Goal: Navigation & Orientation: Find specific page/section

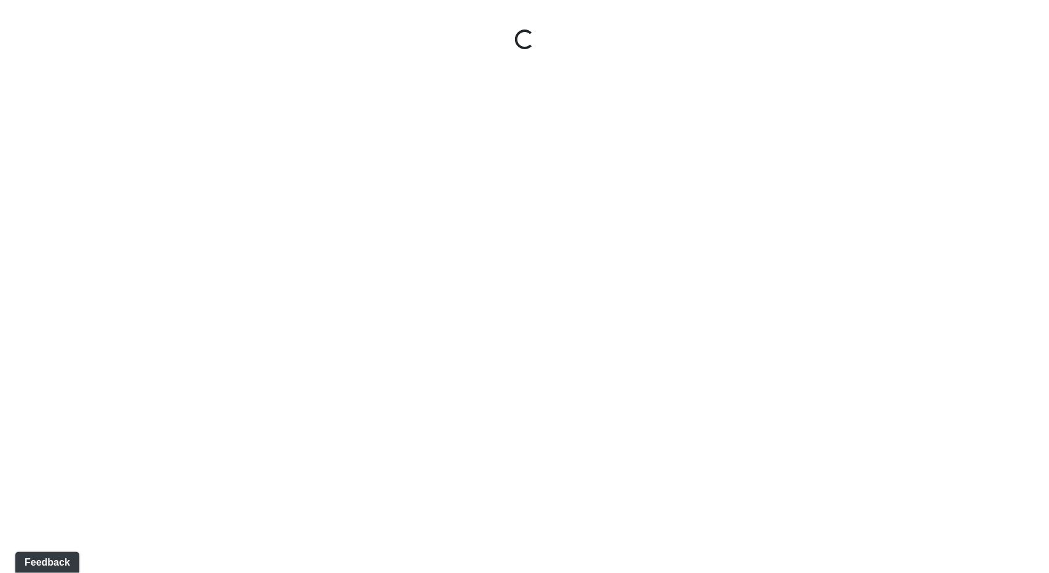
select select "jSbzXF9d96j3rUUmxPYLxy"
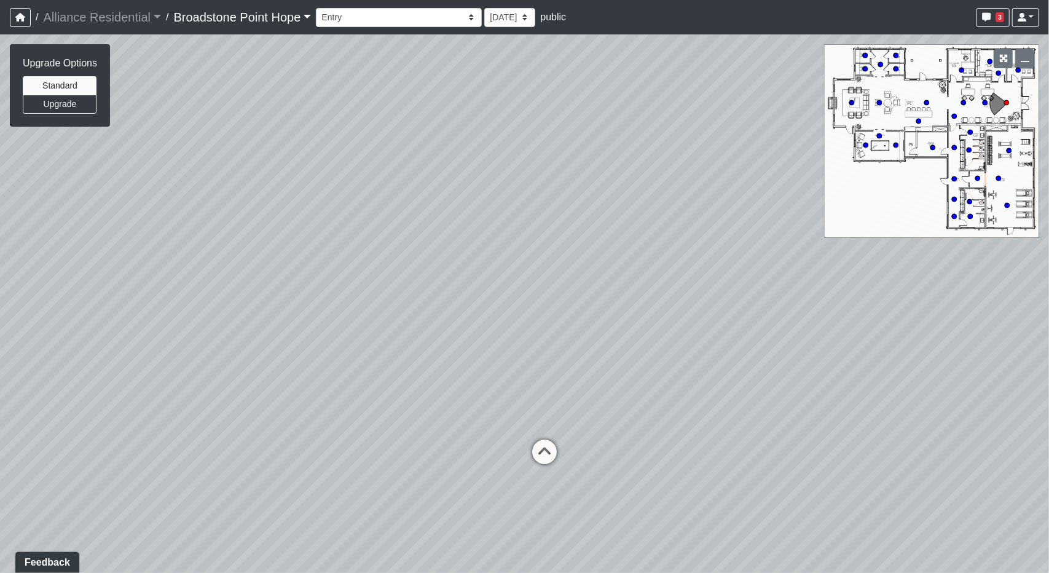
click at [240, 9] on link "Broadstone Point Hope" at bounding box center [243, 17] width 138 height 25
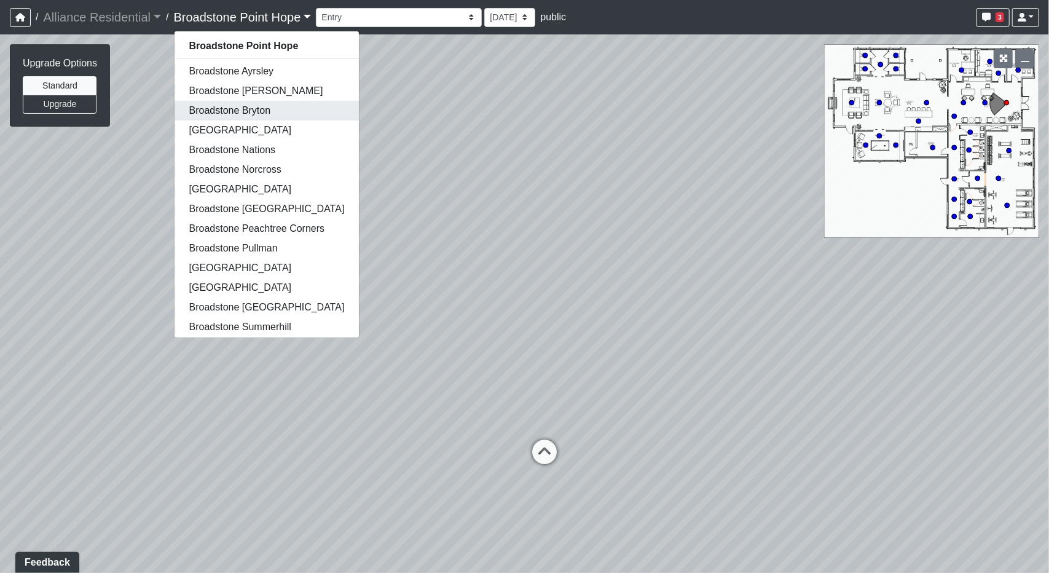
click at [214, 111] on link "Broadstone Bryton" at bounding box center [267, 111] width 185 height 20
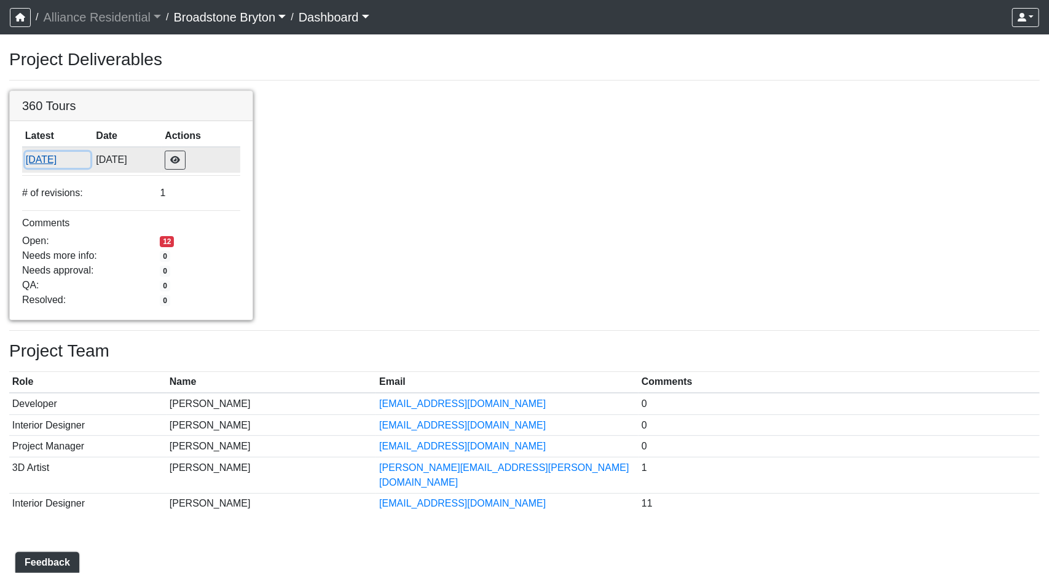
click at [65, 154] on button "[DATE]" at bounding box center [57, 160] width 65 height 16
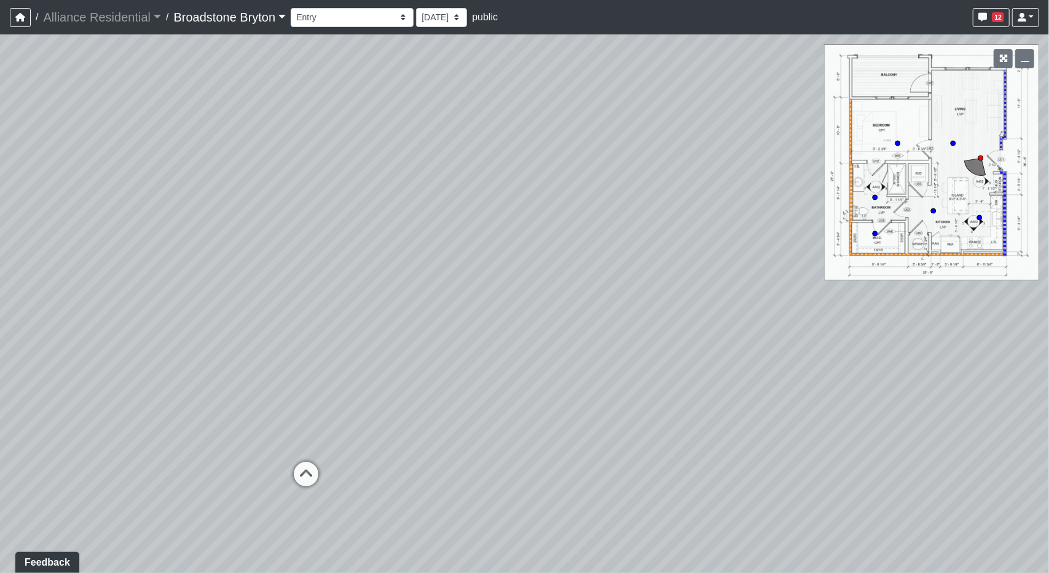
click at [283, 23] on link "Broadstone Bryton" at bounding box center [230, 17] width 112 height 25
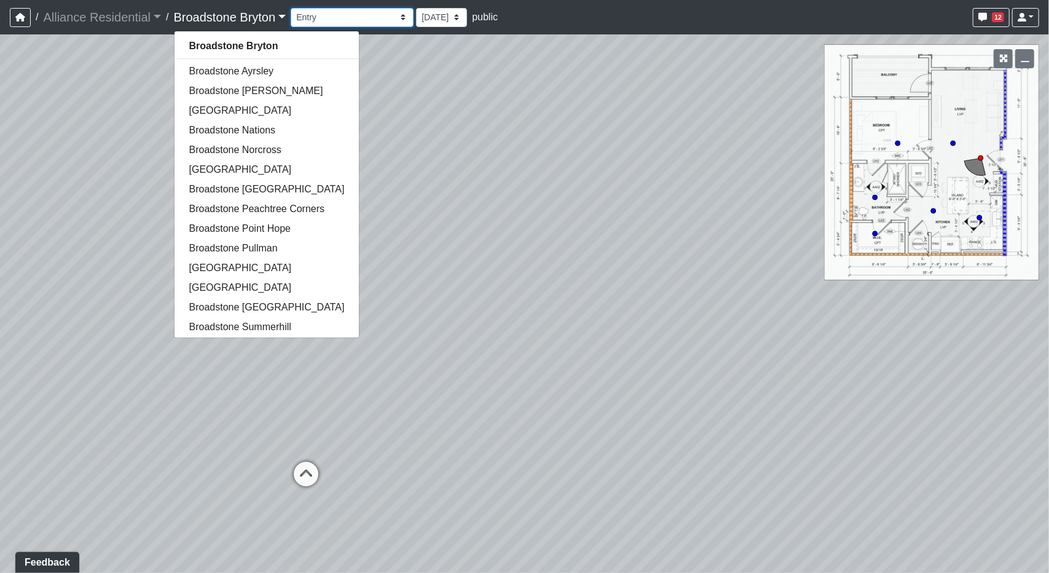
click at [357, 26] on select "Booth Seatings Corridor Entry Counters Entry Game Room 1 Game Room 2 Game Room …" at bounding box center [352, 17] width 123 height 19
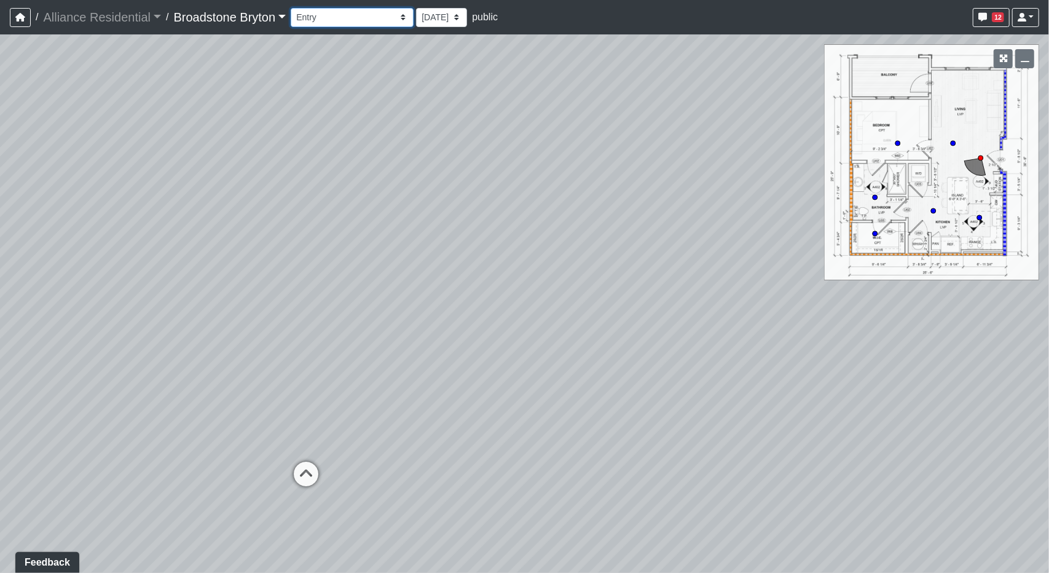
click at [357, 20] on select "Booth Seatings Corridor Entry Counters Entry Game Room 1 Game Room 2 Game Room …" at bounding box center [352, 17] width 123 height 19
drag, startPoint x: 370, startPoint y: 17, endPoint x: 370, endPoint y: 24, distance: 6.8
click at [370, 17] on select "Booth Seatings Corridor Entry Counters Entry Game Room 1 Game Room 2 Game Room …" at bounding box center [352, 17] width 123 height 19
click at [296, 8] on select "Booth Seatings Corridor Entry Counters Entry Game Room 1 Game Room 2 Game Room …" at bounding box center [352, 17] width 123 height 19
select select "njDu67wmYJrDxmBn7jP86R"
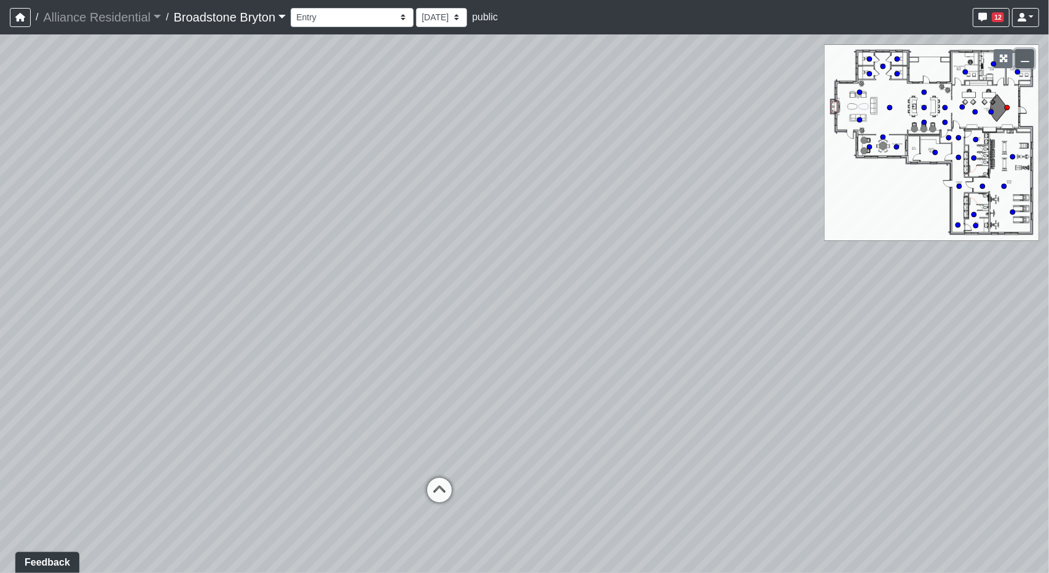
click at [1029, 58] on icon "button" at bounding box center [1025, 58] width 9 height 9
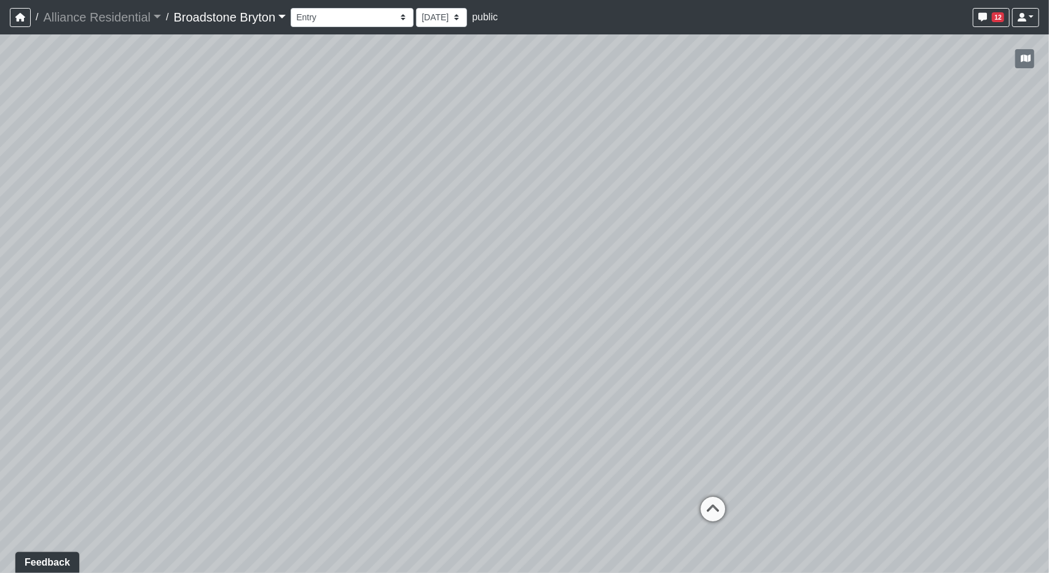
drag, startPoint x: 601, startPoint y: 363, endPoint x: 799, endPoint y: 335, distance: 199.9
click at [799, 335] on div "Loading... Kitchen Loading... Living Room Loading... Desks 1 Loading... Breakro…" at bounding box center [524, 303] width 1049 height 538
drag, startPoint x: 422, startPoint y: 362, endPoint x: 211, endPoint y: 278, distance: 226.8
click at [207, 278] on div "Loading... Kitchen Loading... Living Room Loading... Desks 1 Loading... Breakro…" at bounding box center [524, 303] width 1049 height 538
drag, startPoint x: 591, startPoint y: 228, endPoint x: 353, endPoint y: 353, distance: 269.2
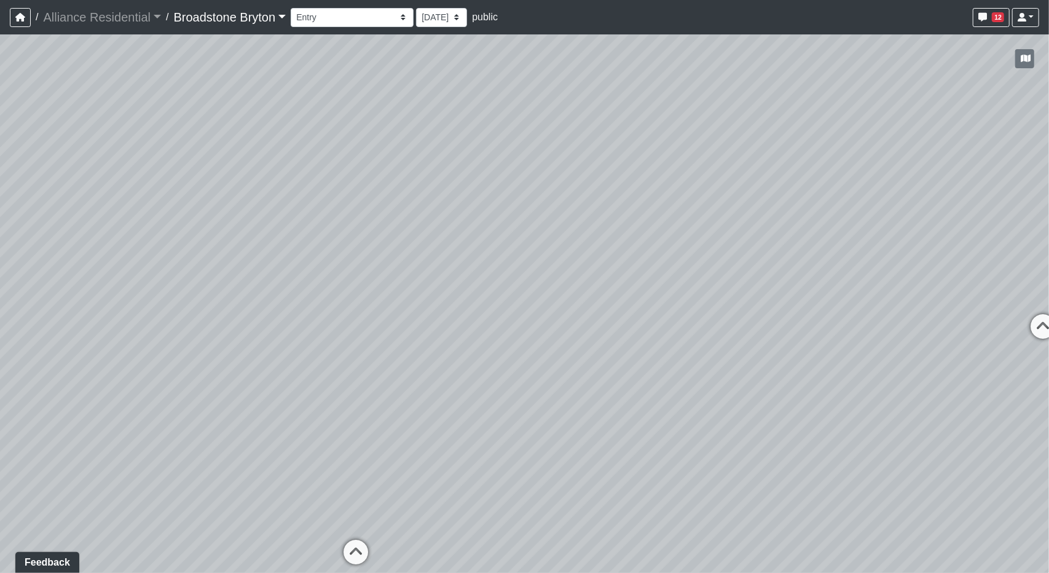
click at [353, 353] on div "Loading... Kitchen Loading... Living Room Loading... Desks 1 Loading... Breakro…" at bounding box center [524, 303] width 1049 height 538
drag, startPoint x: 360, startPoint y: 348, endPoint x: 665, endPoint y: 180, distance: 348.0
click at [668, 178] on div "Loading... Kitchen Loading... Living Room Loading... Desks 1 Loading... Breakro…" at bounding box center [524, 303] width 1049 height 538
drag, startPoint x: 656, startPoint y: 198, endPoint x: 787, endPoint y: 112, distance: 155.8
click at [787, 112] on div "Loading... Kitchen Loading... Living Room Loading... Desks 1 Loading... Breakro…" at bounding box center [524, 303] width 1049 height 538
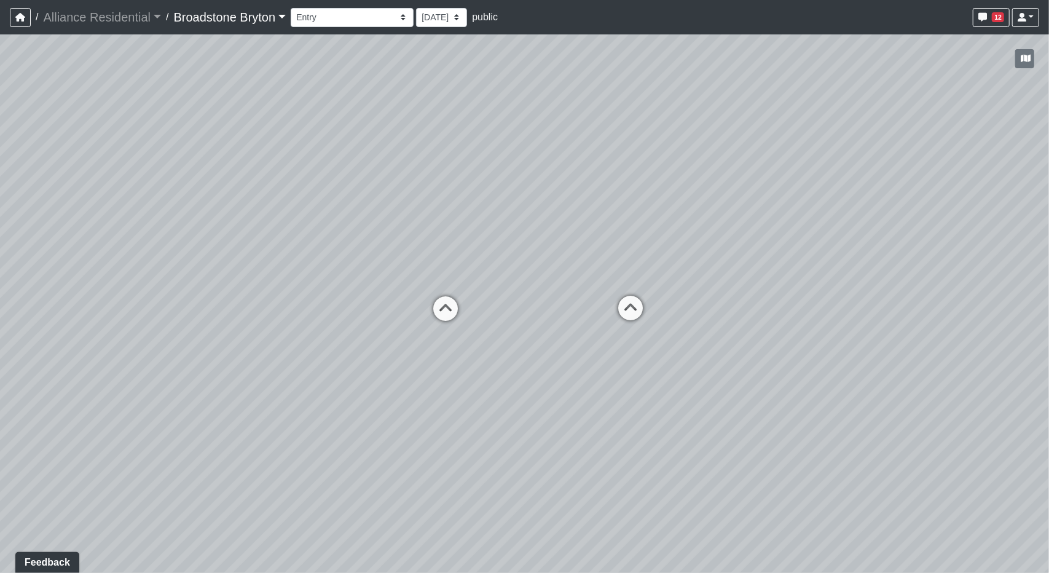
drag, startPoint x: 825, startPoint y: 272, endPoint x: 7, endPoint y: 269, distance: 818.1
click at [7, 269] on div "Loading... Kitchen Loading... Living Room Loading... Desks 1 Loading... Breakro…" at bounding box center [524, 303] width 1049 height 538
click at [624, 299] on icon at bounding box center [609, 310] width 37 height 37
drag, startPoint x: 300, startPoint y: 344, endPoint x: 880, endPoint y: 321, distance: 580.7
click at [877, 321] on div "Loading... Kitchen Loading... Living Room Loading... Desks 1 Loading... Breakro…" at bounding box center [524, 303] width 1049 height 538
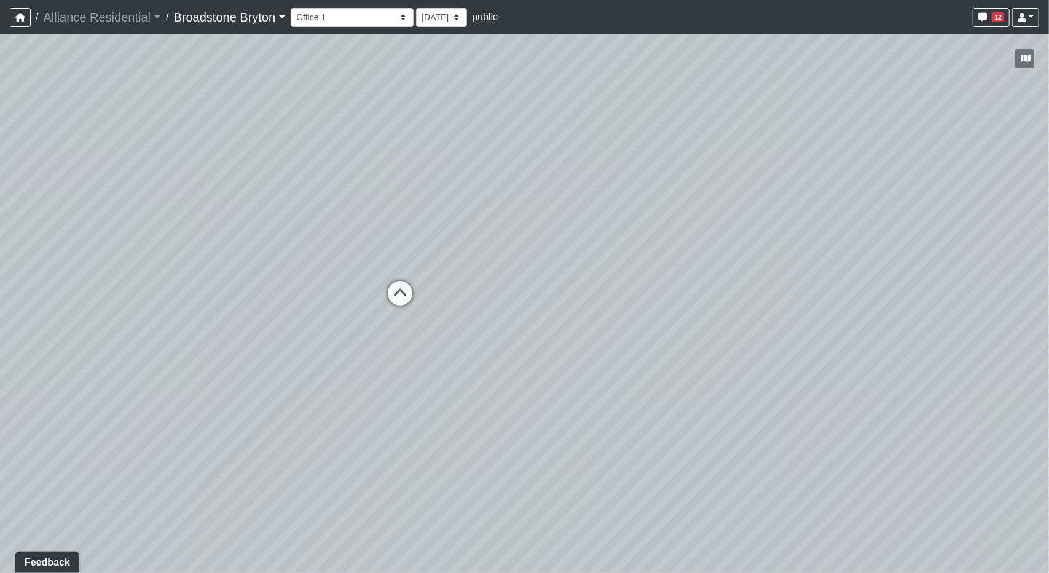
drag, startPoint x: 207, startPoint y: 317, endPoint x: 835, endPoint y: 324, distance: 628.9
click at [835, 324] on div "Loading... Kitchen Loading... Living Room Loading... Desks 1 Loading... Breakro…" at bounding box center [524, 303] width 1049 height 538
drag, startPoint x: 296, startPoint y: 290, endPoint x: 369, endPoint y: 291, distance: 73.1
click at [369, 291] on div "Loading... Kitchen Loading... Living Room Loading... Desks 1 Loading... Breakro…" at bounding box center [524, 303] width 1049 height 538
click at [449, 288] on icon at bounding box center [448, 300] width 37 height 37
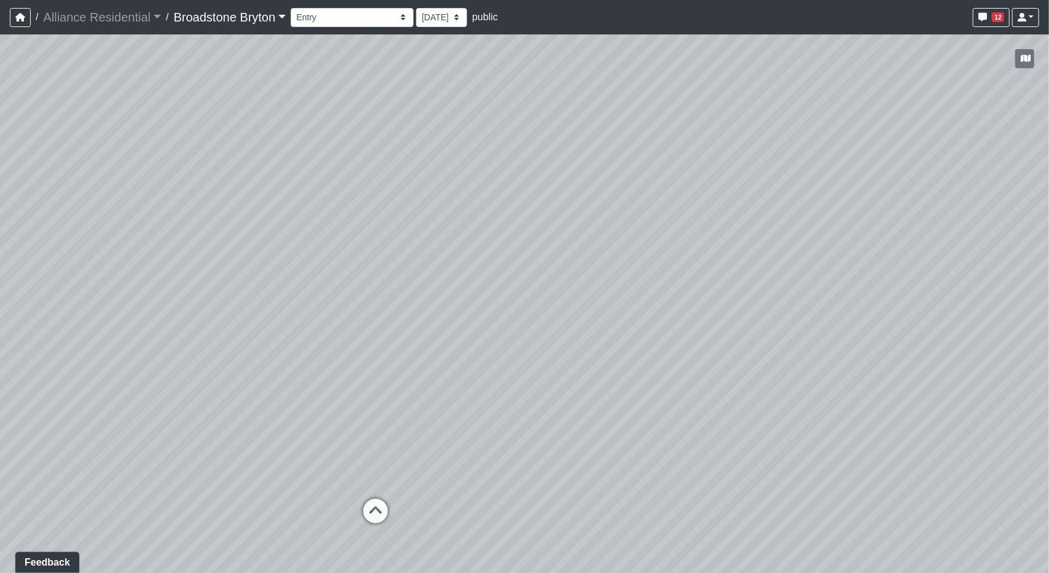
drag, startPoint x: 230, startPoint y: 329, endPoint x: 108, endPoint y: 337, distance: 122.0
click at [108, 337] on div "Loading... Kitchen Loading... Living Room Loading... Desks 1 Loading... Breakro…" at bounding box center [524, 303] width 1049 height 538
drag, startPoint x: 407, startPoint y: 320, endPoint x: 451, endPoint y: 326, distance: 44.0
click at [451, 326] on div "Loading... Kitchen Loading... Living Room Loading... Desks 1 Loading... Breakro…" at bounding box center [524, 303] width 1049 height 538
drag, startPoint x: 760, startPoint y: 432, endPoint x: 290, endPoint y: 437, distance: 470.9
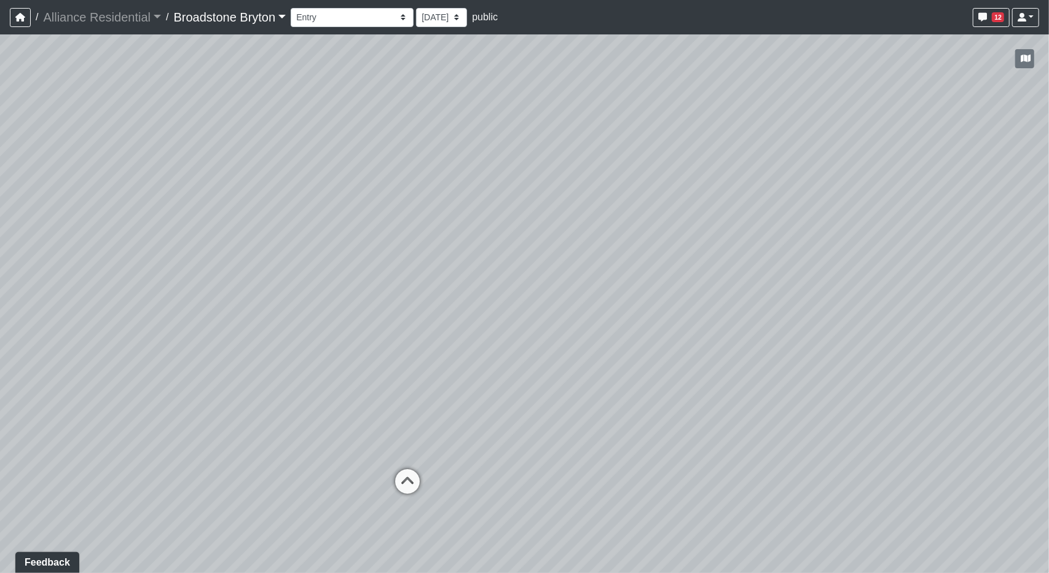
click at [290, 437] on div "Loading... Kitchen Loading... Living Room Loading... Desks 1 Loading... Breakro…" at bounding box center [524, 303] width 1049 height 538
click at [407, 481] on icon at bounding box center [407, 488] width 37 height 37
click at [494, 487] on icon at bounding box center [488, 486] width 37 height 37
click at [585, 497] on icon at bounding box center [588, 513] width 37 height 37
click at [479, 466] on icon at bounding box center [482, 472] width 37 height 37
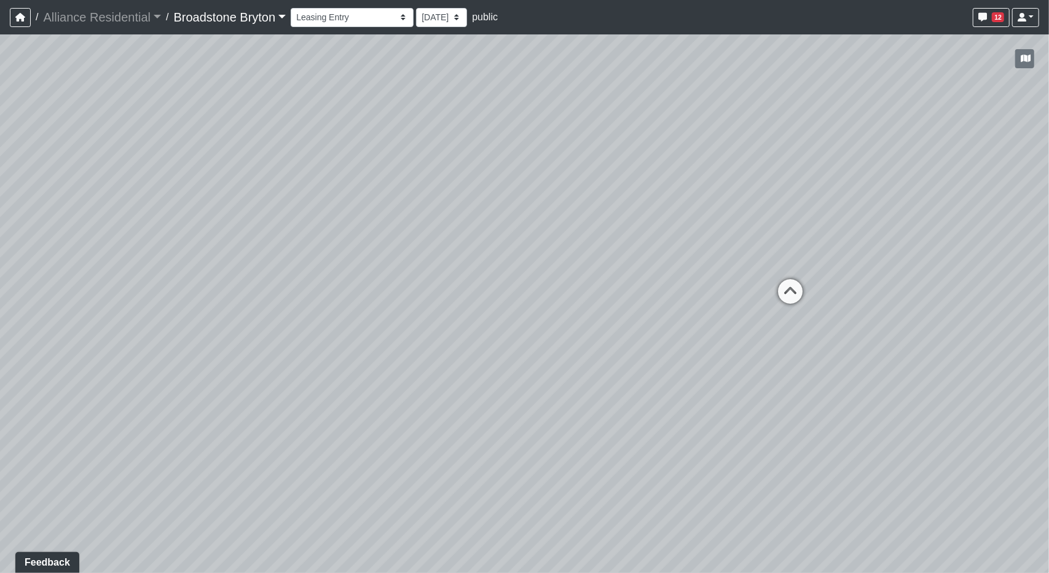
drag, startPoint x: 214, startPoint y: 371, endPoint x: 247, endPoint y: 398, distance: 42.8
click at [247, 398] on div "Loading... Kitchen Loading... Living Room Loading... Desks 1 Loading... Breakro…" at bounding box center [524, 303] width 1049 height 538
drag, startPoint x: 438, startPoint y: 267, endPoint x: 437, endPoint y: 276, distance: 8.7
click at [437, 276] on div "Loading... Kitchen Loading... Living Room Loading... Desks 1 Loading... Breakro…" at bounding box center [524, 303] width 1049 height 538
drag, startPoint x: 386, startPoint y: 346, endPoint x: 583, endPoint y: 323, distance: 198.0
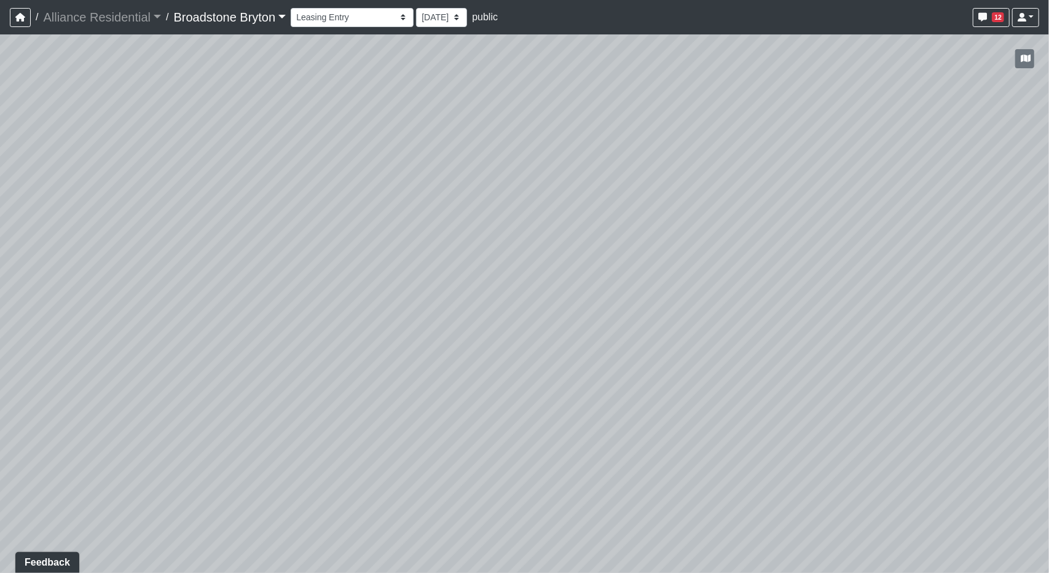
click at [583, 323] on div "Loading... Kitchen Loading... Living Room Loading... Desks 1 Loading... Breakro…" at bounding box center [524, 303] width 1049 height 538
drag, startPoint x: 223, startPoint y: 385, endPoint x: 829, endPoint y: 401, distance: 606.9
click at [829, 401] on div "Loading... Kitchen Loading... Living Room Loading... Desks 1 Loading... Breakro…" at bounding box center [524, 303] width 1049 height 538
drag, startPoint x: 478, startPoint y: 517, endPoint x: 502, endPoint y: 471, distance: 51.7
click at [502, 471] on div "Loading... Kitchen Loading... Living Room Loading... Desks 1 Loading... Breakro…" at bounding box center [524, 303] width 1049 height 538
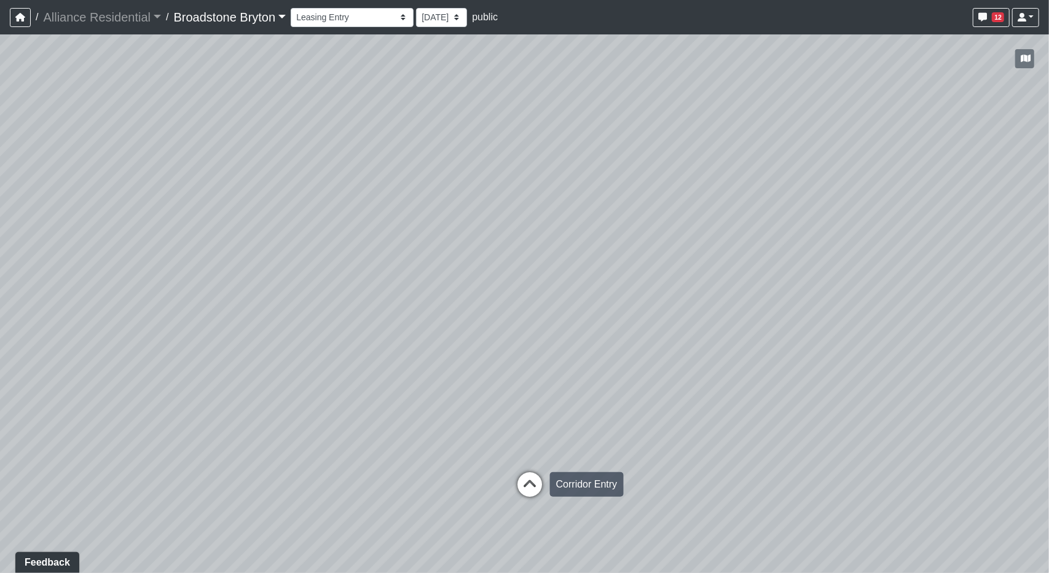
click at [522, 482] on icon at bounding box center [529, 490] width 37 height 37
click at [510, 511] on icon at bounding box center [494, 494] width 37 height 37
drag, startPoint x: 348, startPoint y: 388, endPoint x: 763, endPoint y: 404, distance: 415.8
click at [763, 404] on div "Loading... Kitchen Loading... Living Room Loading... Desks 1 Loading... Breakro…" at bounding box center [524, 303] width 1049 height 538
drag, startPoint x: 559, startPoint y: 469, endPoint x: 540, endPoint y: 330, distance: 140.1
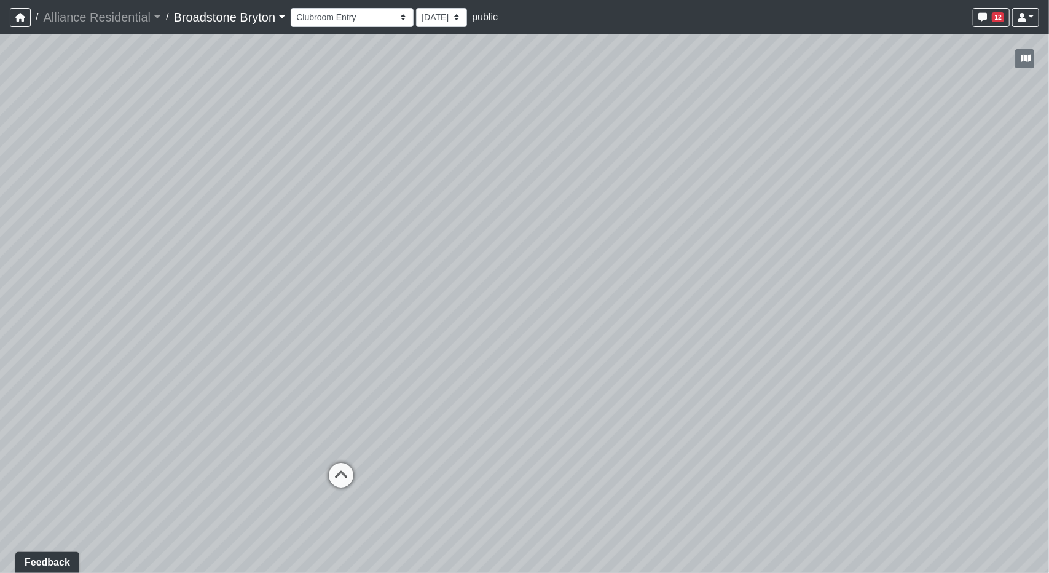
click at [540, 330] on div "Loading... Kitchen Loading... Living Room Loading... Desks 1 Loading... Breakro…" at bounding box center [524, 303] width 1049 height 538
click at [359, 464] on icon at bounding box center [346, 473] width 37 height 37
drag, startPoint x: 668, startPoint y: 251, endPoint x: 94, endPoint y: 382, distance: 588.4
click at [94, 382] on div "Loading... Kitchen Loading... Living Room Loading... Desks 1 Loading... Breakro…" at bounding box center [524, 303] width 1049 height 538
click at [445, 423] on div "Loading... Package Entry" at bounding box center [427, 421] width 37 height 37
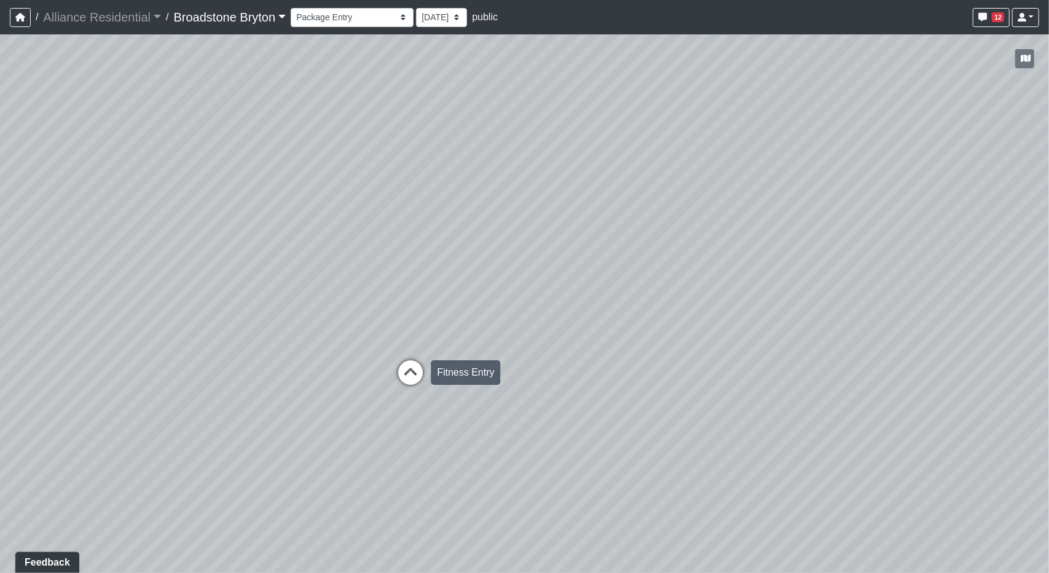
click at [403, 388] on icon at bounding box center [410, 378] width 37 height 37
drag, startPoint x: 150, startPoint y: 364, endPoint x: 902, endPoint y: 414, distance: 754.0
click at [902, 414] on div "Loading... Kitchen Loading... Living Room Loading... Desks 1 Loading... Breakro…" at bounding box center [524, 303] width 1049 height 538
click at [384, 435] on icon at bounding box center [387, 453] width 37 height 37
click at [383, 448] on icon at bounding box center [387, 462] width 37 height 37
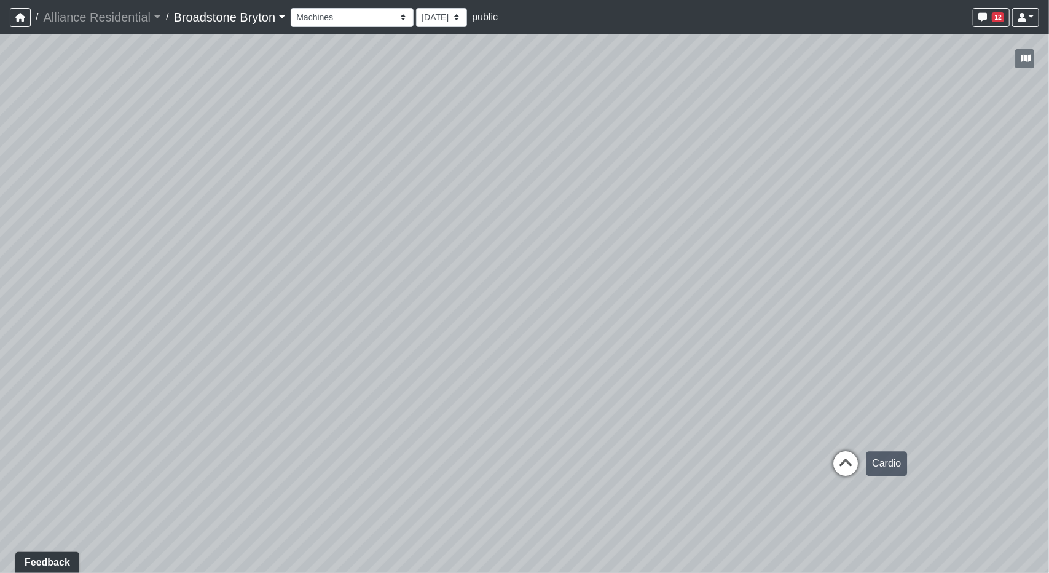
click at [845, 456] on icon at bounding box center [845, 469] width 37 height 37
drag, startPoint x: 256, startPoint y: 408, endPoint x: 913, endPoint y: 401, distance: 657.1
click at [913, 401] on div "Loading... Kitchen Loading... Living Room Loading... Desks 1 Loading... Breakro…" at bounding box center [524, 303] width 1049 height 538
drag, startPoint x: 336, startPoint y: 337, endPoint x: 299, endPoint y: 446, distance: 115.5
click at [299, 447] on div "Loading... Kitchen Loading... Living Room Loading... Desks 1 Loading... Breakro…" at bounding box center [524, 303] width 1049 height 538
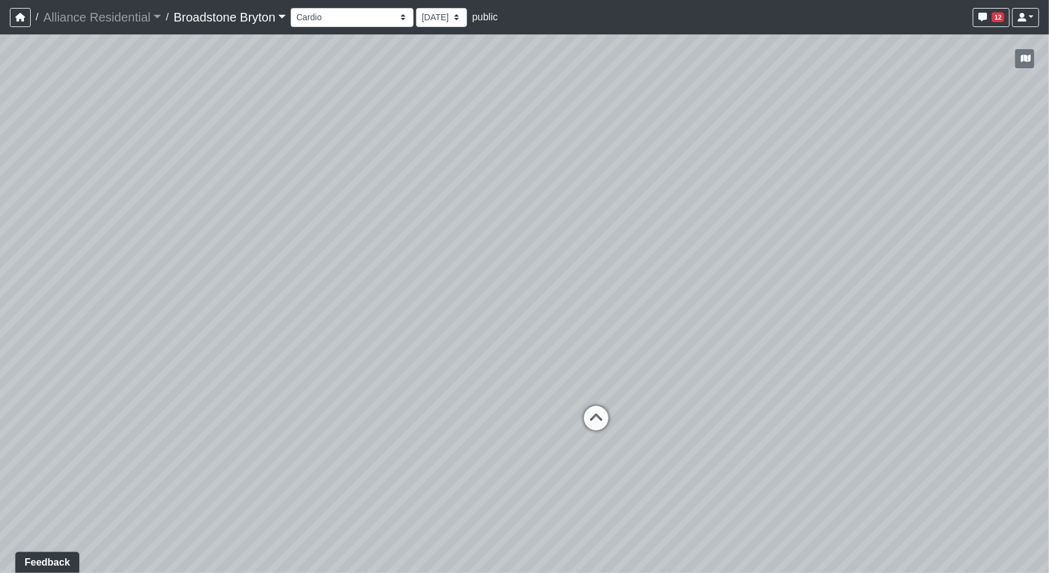
drag, startPoint x: 714, startPoint y: 298, endPoint x: 851, endPoint y: 231, distance: 152.8
click at [851, 231] on div "Loading... Kitchen Loading... Living Room Loading... Desks 1 Loading... Breakro…" at bounding box center [524, 303] width 1049 height 538
click at [593, 425] on icon at bounding box center [596, 424] width 37 height 37
drag, startPoint x: 409, startPoint y: 403, endPoint x: 269, endPoint y: 422, distance: 141.5
click at [746, 406] on div "Loading... Kitchen Loading... Living Room Loading... Desks 1 Loading... Breakro…" at bounding box center [524, 303] width 1049 height 538
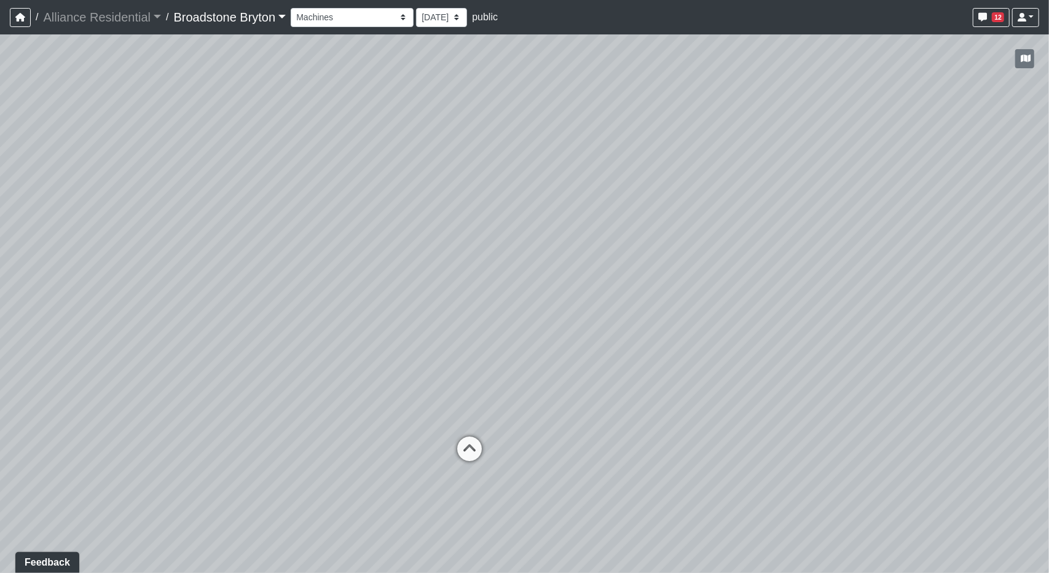
drag, startPoint x: 466, startPoint y: 449, endPoint x: 474, endPoint y: 446, distance: 8.8
click at [473, 447] on icon at bounding box center [469, 454] width 37 height 37
click at [478, 435] on icon at bounding box center [469, 446] width 37 height 37
drag, startPoint x: 709, startPoint y: 330, endPoint x: 90, endPoint y: 323, distance: 619.6
click at [89, 323] on div "Loading... Kitchen Loading... Living Room Loading... Desks 1 Loading... Breakro…" at bounding box center [524, 303] width 1049 height 538
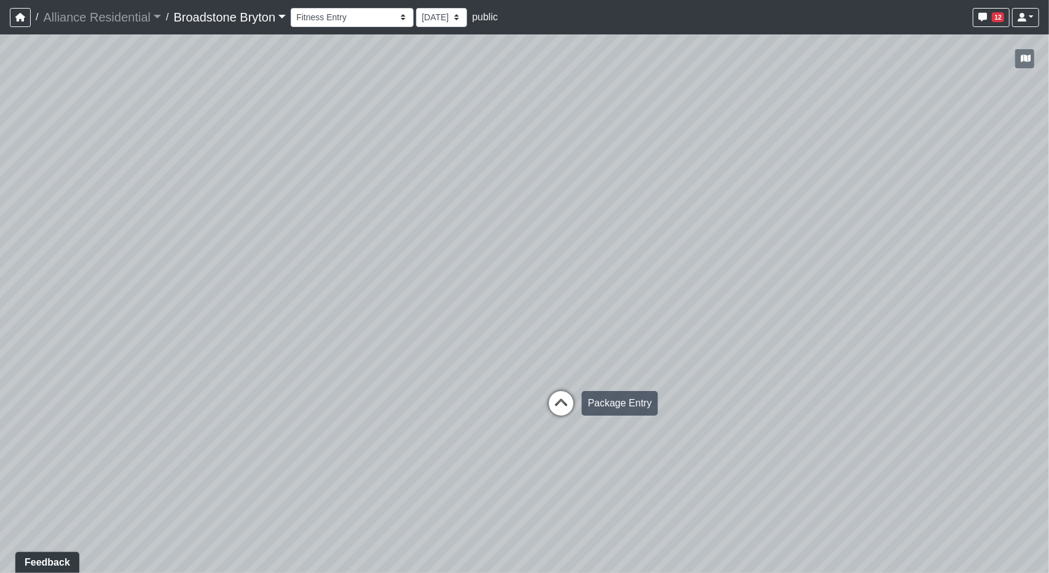
click at [567, 408] on icon at bounding box center [561, 409] width 37 height 37
click at [584, 454] on icon at bounding box center [574, 462] width 37 height 37
drag, startPoint x: 448, startPoint y: 407, endPoint x: 707, endPoint y: 399, distance: 258.9
click at [894, 209] on div "Loading... Kitchen Loading... Living Room Loading... Desks 1 Loading... Breakro…" at bounding box center [524, 303] width 1049 height 538
drag, startPoint x: 687, startPoint y: 427, endPoint x: 551, endPoint y: 125, distance: 331.5
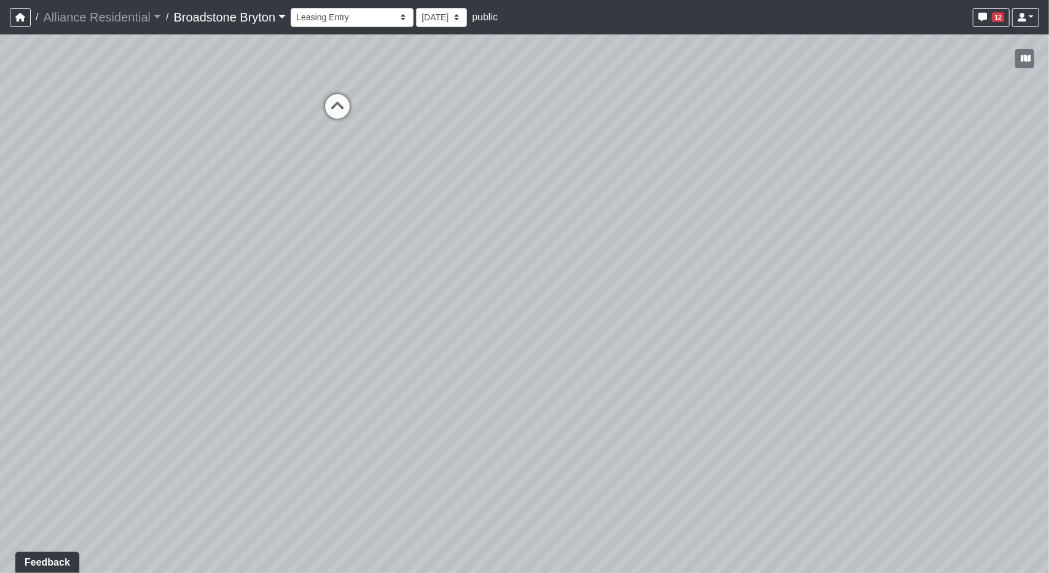
click at [551, 125] on div "Loading... Kitchen Loading... Living Room Loading... Desks 1 Loading... Breakro…" at bounding box center [524, 303] width 1049 height 538
click at [333, 108] on icon at bounding box center [337, 112] width 37 height 37
drag, startPoint x: 401, startPoint y: 532, endPoint x: 373, endPoint y: 577, distance: 53.0
click at [373, 572] on html "/ Alliance Residential Alliance Residential Loading... / [GEOGRAPHIC_DATA] [GEO…" at bounding box center [524, 286] width 1049 height 573
click at [491, 399] on icon at bounding box center [502, 407] width 37 height 37
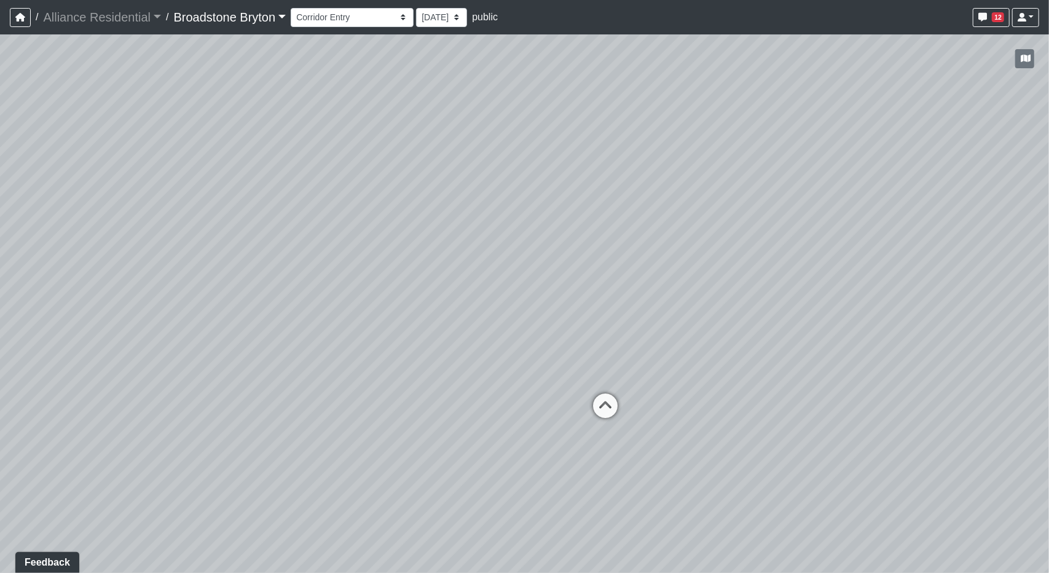
drag, startPoint x: 240, startPoint y: 216, endPoint x: 716, endPoint y: 296, distance: 483.0
click at [716, 295] on div "Loading... Kitchen Loading... Living Room Loading... Desks 1 Loading... Breakro…" at bounding box center [524, 303] width 1049 height 538
click at [440, 421] on icon at bounding box center [429, 433] width 37 height 37
click at [513, 367] on icon at bounding box center [510, 367] width 37 height 37
drag, startPoint x: 279, startPoint y: 313, endPoint x: 674, endPoint y: 366, distance: 398.8
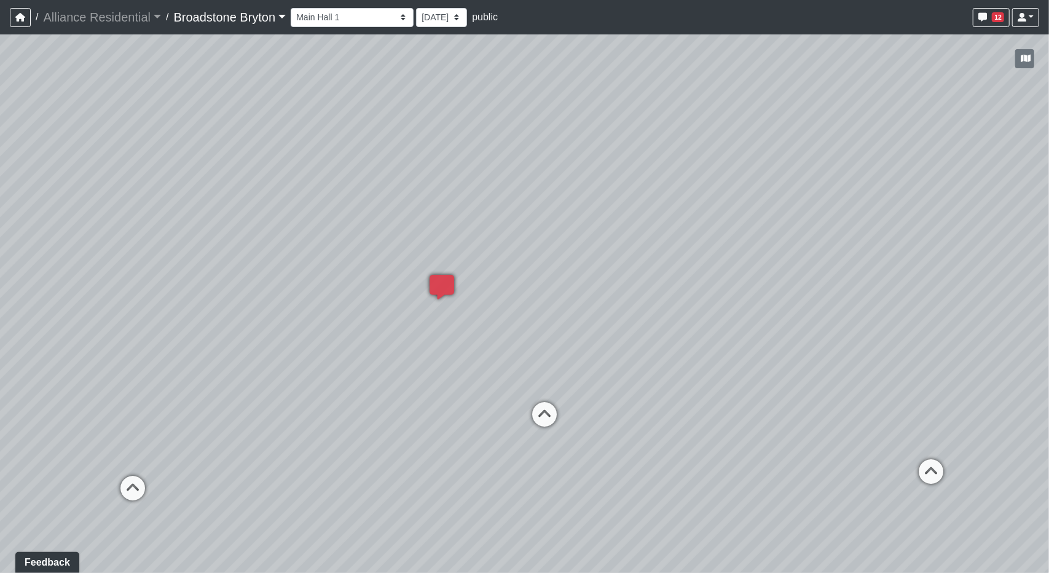
click at [722, 383] on div "Loading... Kitchen Loading... Living Room Loading... Desks 1 Loading... Breakro…" at bounding box center [524, 303] width 1049 height 538
drag, startPoint x: 187, startPoint y: 396, endPoint x: 514, endPoint y: 378, distance: 327.5
click at [514, 378] on div "Loading... Kitchen Loading... Living Room Loading... Desks 1 Loading... Breakro…" at bounding box center [524, 303] width 1049 height 538
click at [486, 425] on icon at bounding box center [484, 430] width 37 height 37
drag, startPoint x: 675, startPoint y: 355, endPoint x: 966, endPoint y: 336, distance: 292.0
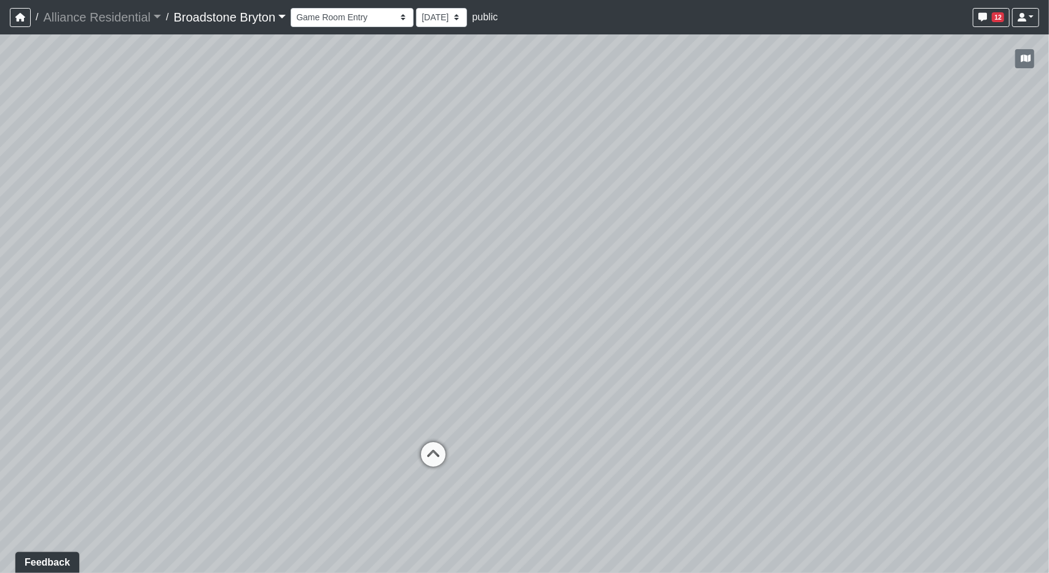
click at [966, 336] on div "Loading... Kitchen Loading... Living Room Loading... Desks 1 Loading... Breakro…" at bounding box center [524, 303] width 1049 height 538
drag, startPoint x: 618, startPoint y: 367, endPoint x: 535, endPoint y: 189, distance: 196.6
click at [357, 463] on div "Loading... Kitchen Loading... Living Room Loading... Desks 1 Loading... Breakro…" at bounding box center [524, 303] width 1049 height 538
drag, startPoint x: 569, startPoint y: 186, endPoint x: 637, endPoint y: 234, distance: 82.9
click at [637, 234] on div "Loading... Kitchen Loading... Living Room Loading... Desks 1 Loading... Breakro…" at bounding box center [524, 303] width 1049 height 538
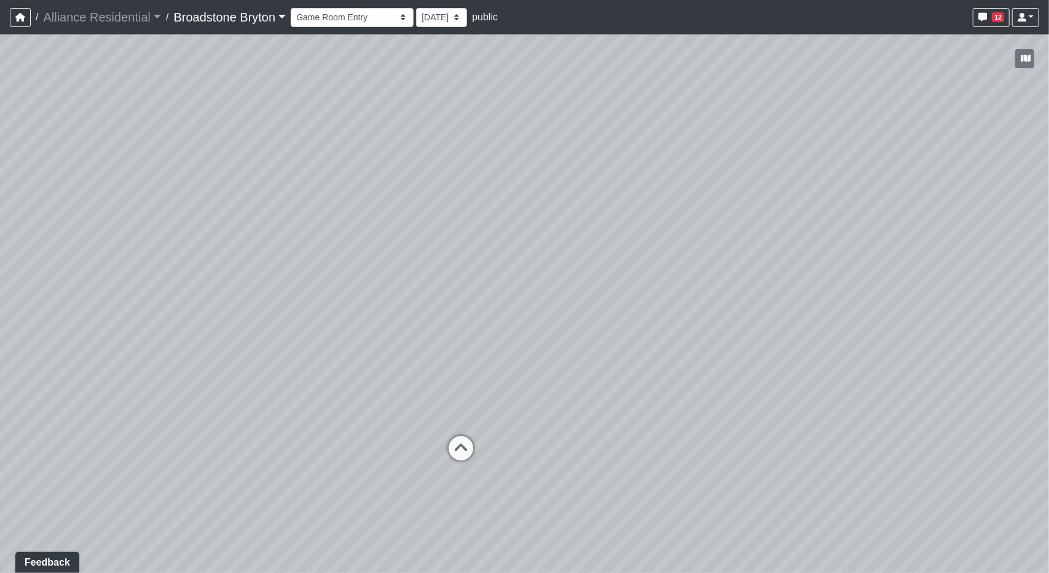
drag, startPoint x: 475, startPoint y: 395, endPoint x: 431, endPoint y: 140, distance: 259.4
click at [431, 140] on div "Loading... Kitchen Loading... Living Room Loading... Desks 1 Loading... Breakro…" at bounding box center [524, 303] width 1049 height 538
drag, startPoint x: 777, startPoint y: 427, endPoint x: 232, endPoint y: 205, distance: 588.1
click at [232, 205] on div "Loading... Kitchen Loading... Living Room Loading... Desks 1 Loading... Breakro…" at bounding box center [524, 303] width 1049 height 538
drag, startPoint x: 781, startPoint y: 135, endPoint x: 223, endPoint y: 366, distance: 603.9
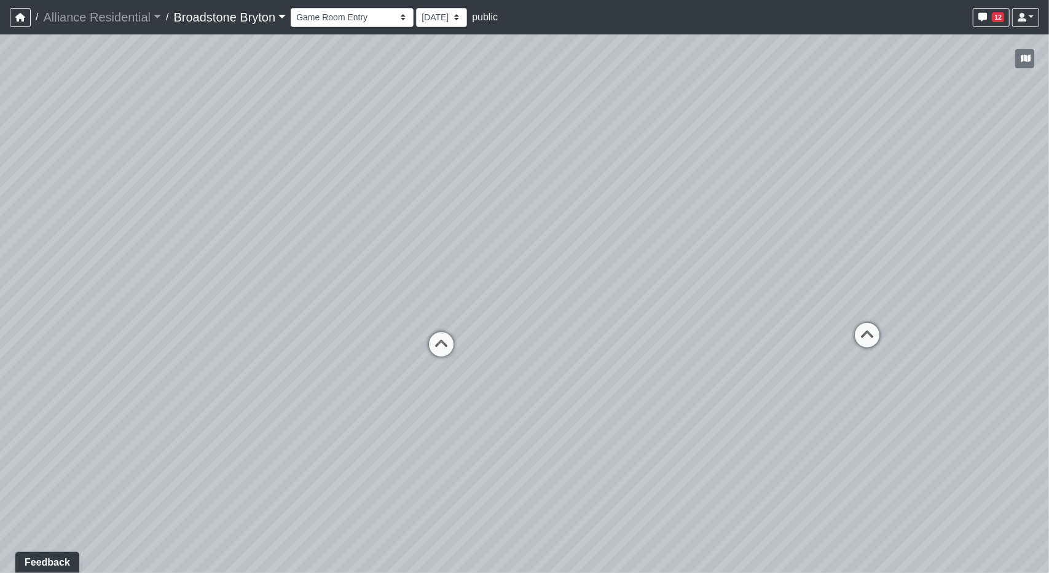
click at [223, 366] on div "Loading... Kitchen Loading... Living Room Loading... Desks 1 Loading... Breakro…" at bounding box center [524, 303] width 1049 height 538
drag, startPoint x: 587, startPoint y: 376, endPoint x: 1049, endPoint y: 277, distance: 472.1
click at [1049, 277] on div "Loading... Kitchen Loading... Living Room Loading... Desks 1 Loading... Breakro…" at bounding box center [524, 303] width 1049 height 538
drag, startPoint x: 575, startPoint y: 261, endPoint x: 961, endPoint y: 333, distance: 392.5
click at [1049, 337] on div "Loading... Kitchen Loading... Living Room Loading... Desks 1 Loading... Breakro…" at bounding box center [524, 303] width 1049 height 538
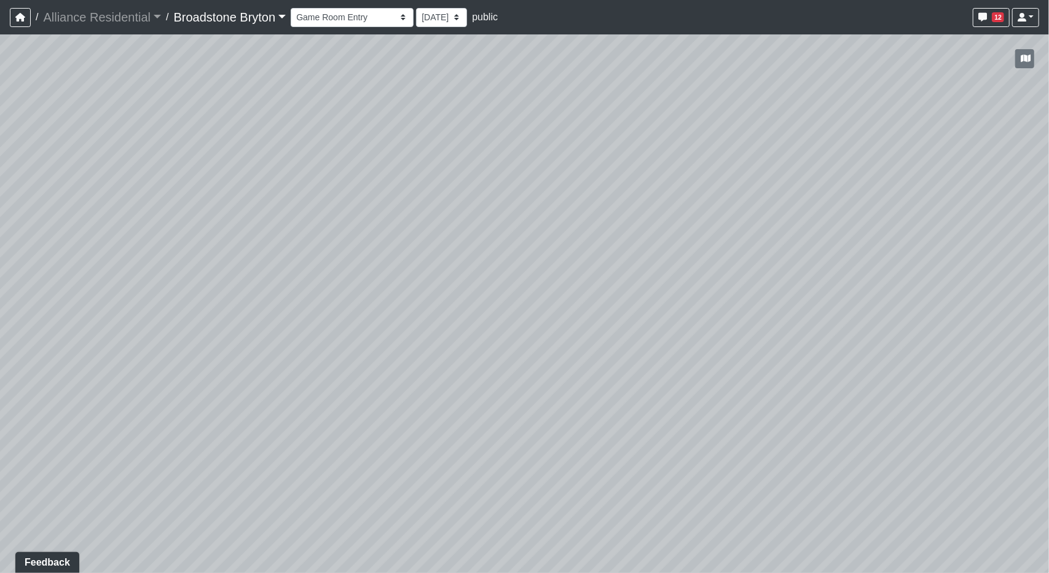
drag, startPoint x: 462, startPoint y: 303, endPoint x: 690, endPoint y: 286, distance: 228.7
click at [690, 286] on div "Loading... Kitchen Loading... Living Room Loading... Desks 1 Loading... Breakro…" at bounding box center [524, 303] width 1049 height 538
drag, startPoint x: 390, startPoint y: 423, endPoint x: 672, endPoint y: 383, distance: 285.0
click at [672, 383] on div "Loading... Kitchen Loading... Living Room Loading... Desks 1 Loading... Breakro…" at bounding box center [524, 303] width 1049 height 538
drag, startPoint x: 827, startPoint y: 315, endPoint x: 1017, endPoint y: 343, distance: 191.3
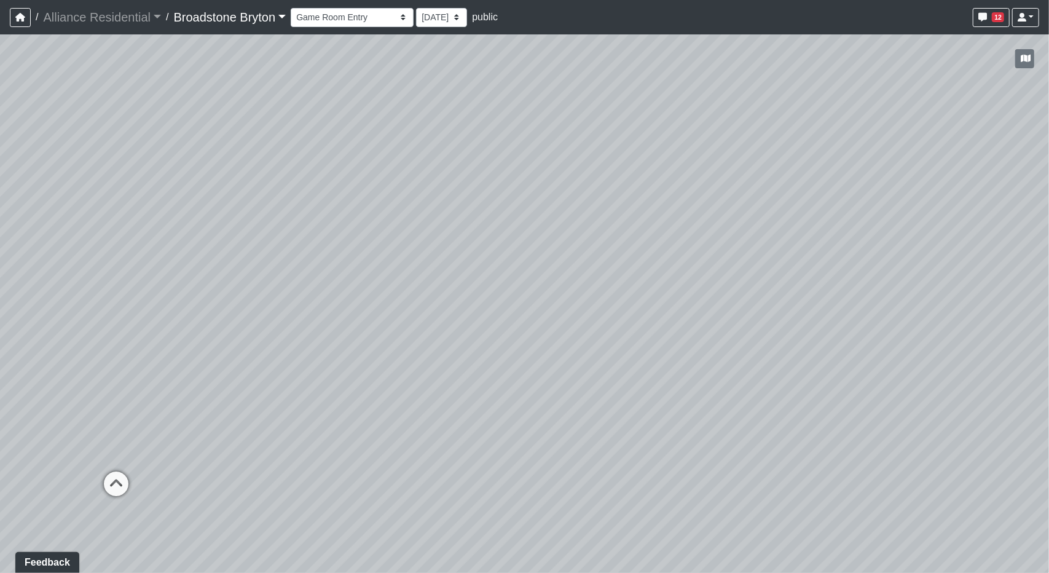
click at [1049, 342] on div "Loading... Kitchen Loading... Living Room Loading... Desks 1 Loading... Breakro…" at bounding box center [524, 303] width 1049 height 538
drag, startPoint x: 698, startPoint y: 341, endPoint x: 883, endPoint y: 336, distance: 185.1
click at [883, 336] on div "Loading... Kitchen Loading... Living Room Loading... Desks 1 Loading... Breakro…" at bounding box center [524, 303] width 1049 height 538
click at [435, 414] on icon at bounding box center [435, 413] width 37 height 37
drag, startPoint x: 254, startPoint y: 416, endPoint x: 784, endPoint y: 400, distance: 530.1
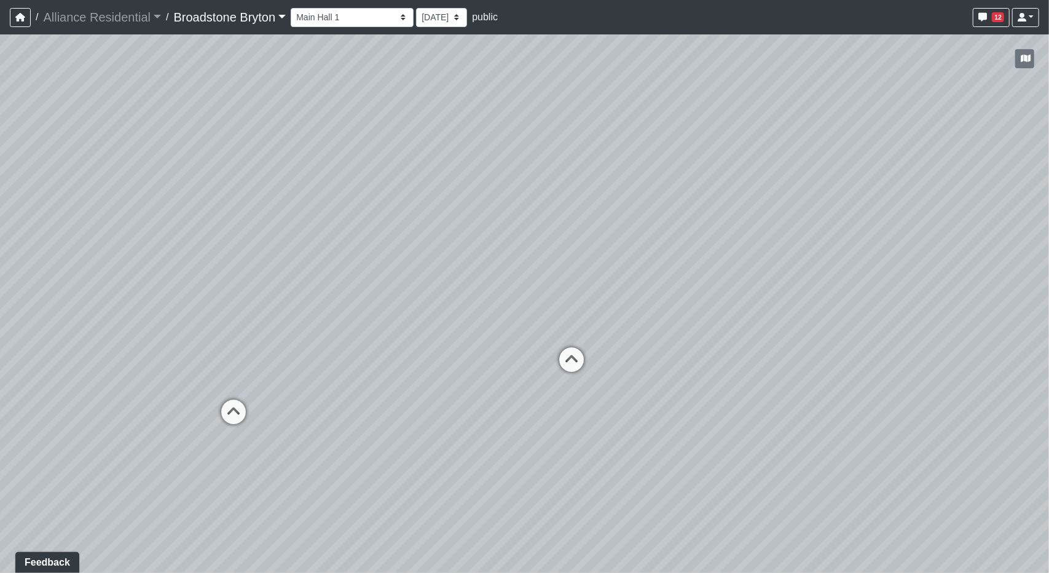
click at [784, 400] on div "Loading... Kitchen Loading... Living Room Loading... Desks 1 Loading... Breakro…" at bounding box center [524, 303] width 1049 height 538
drag, startPoint x: 305, startPoint y: 379, endPoint x: 731, endPoint y: 381, distance: 426.0
click at [731, 381] on div "Loading... Kitchen Loading... Living Room Loading... Desks 1 Loading... Breakro…" at bounding box center [524, 303] width 1049 height 538
drag, startPoint x: 760, startPoint y: 294, endPoint x: 77, endPoint y: 278, distance: 682.5
click at [45, 277] on div "Loading... Kitchen Loading... Living Room Loading... Desks 1 Loading... Breakro…" at bounding box center [524, 303] width 1049 height 538
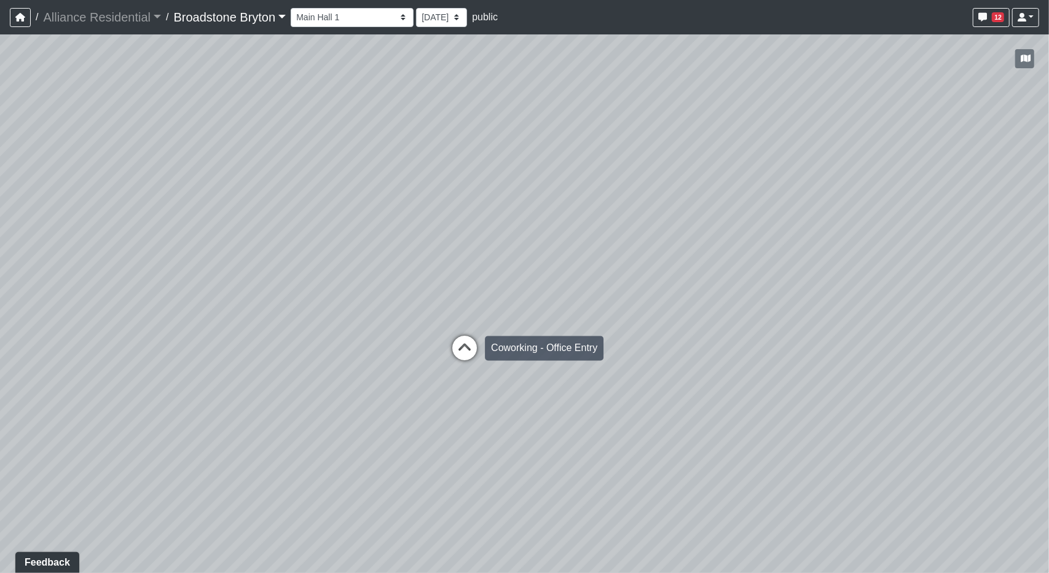
click at [468, 346] on icon at bounding box center [464, 354] width 37 height 37
drag, startPoint x: 284, startPoint y: 321, endPoint x: 847, endPoint y: 353, distance: 563.9
click at [851, 355] on div "Loading... Kitchen Loading... Living Room Loading... Desks 1 Loading... Breakro…" at bounding box center [524, 303] width 1049 height 538
drag, startPoint x: 569, startPoint y: 331, endPoint x: 783, endPoint y: 277, distance: 220.6
click at [891, 425] on div "Loading... Kitchen Loading... Living Room Loading... Desks 1 Loading... Breakro…" at bounding box center [524, 303] width 1049 height 538
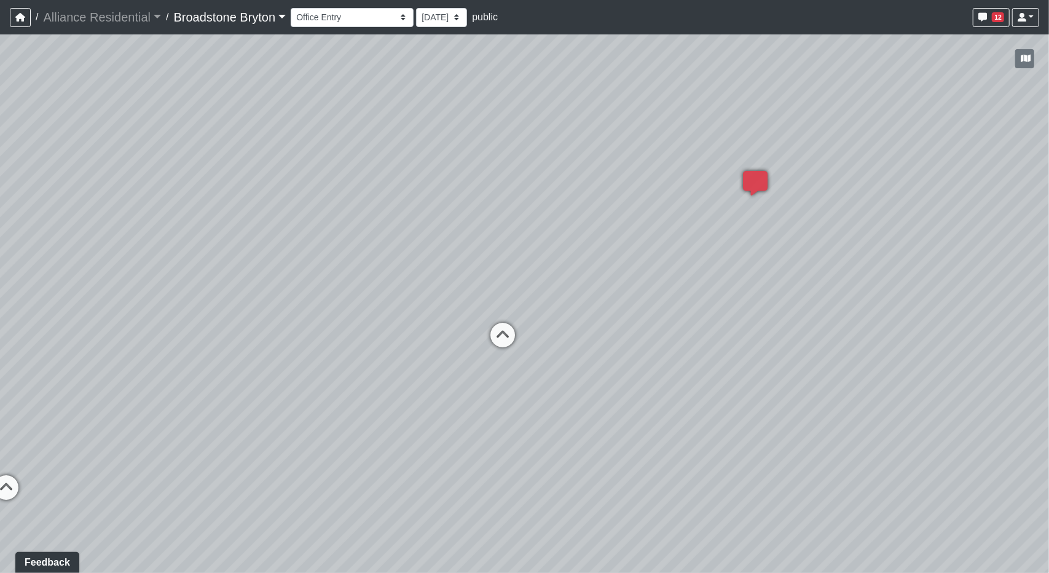
drag, startPoint x: 557, startPoint y: 99, endPoint x: 588, endPoint y: 41, distance: 65.4
click at [588, 41] on div "Loading... Kitchen Loading... Living Room Loading... Desks 1 Loading... Breakro…" at bounding box center [524, 303] width 1049 height 538
drag, startPoint x: 335, startPoint y: 365, endPoint x: 815, endPoint y: 353, distance: 480.2
click at [815, 353] on div "Loading... Kitchen Loading... Living Room Loading... Desks 1 Loading... Breakro…" at bounding box center [524, 303] width 1049 height 538
drag, startPoint x: 627, startPoint y: 362, endPoint x: 741, endPoint y: 287, distance: 136.7
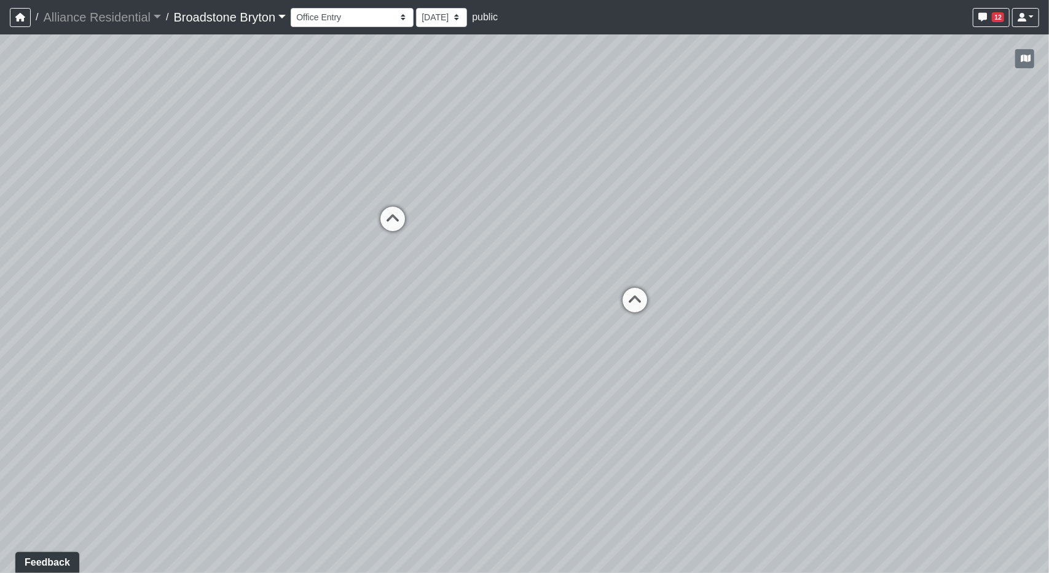
click at [741, 287] on div "Loading... Kitchen Loading... Living Room Loading... Desks 1 Loading... Breakro…" at bounding box center [524, 303] width 1049 height 538
click at [599, 294] on icon at bounding box center [610, 312] width 37 height 37
drag, startPoint x: 168, startPoint y: 286, endPoint x: 846, endPoint y: 341, distance: 680.2
click at [846, 341] on div "Loading... Kitchen Loading... Living Room Loading... Desks 1 Loading... Breakro…" at bounding box center [524, 303] width 1049 height 538
click at [692, 364] on icon at bounding box center [700, 373] width 37 height 37
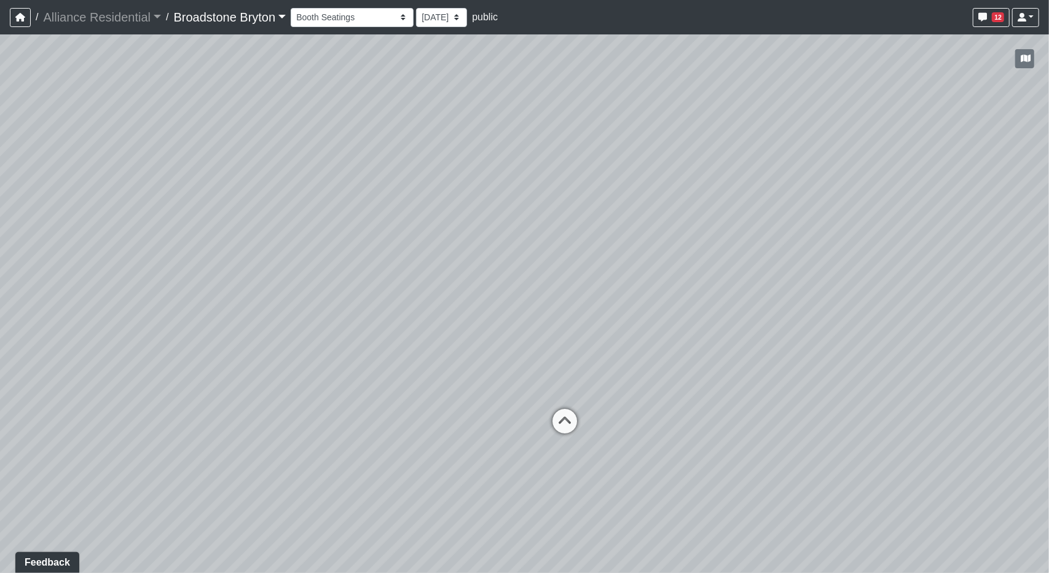
click at [554, 420] on icon at bounding box center [564, 427] width 37 height 37
drag
click at [754, 352] on div "Loading... Kitchen Loading... Living Room Loading... Desks 1 Loading... Breakro…" at bounding box center [524, 303] width 1049 height 538
click at [489, 428] on div "Loading... Kitchen Loading... Living Room Loading... Desks 1 Loading... Breakro…" at bounding box center [524, 303] width 1049 height 538
click at [374, 513] on icon at bounding box center [378, 526] width 37 height 37
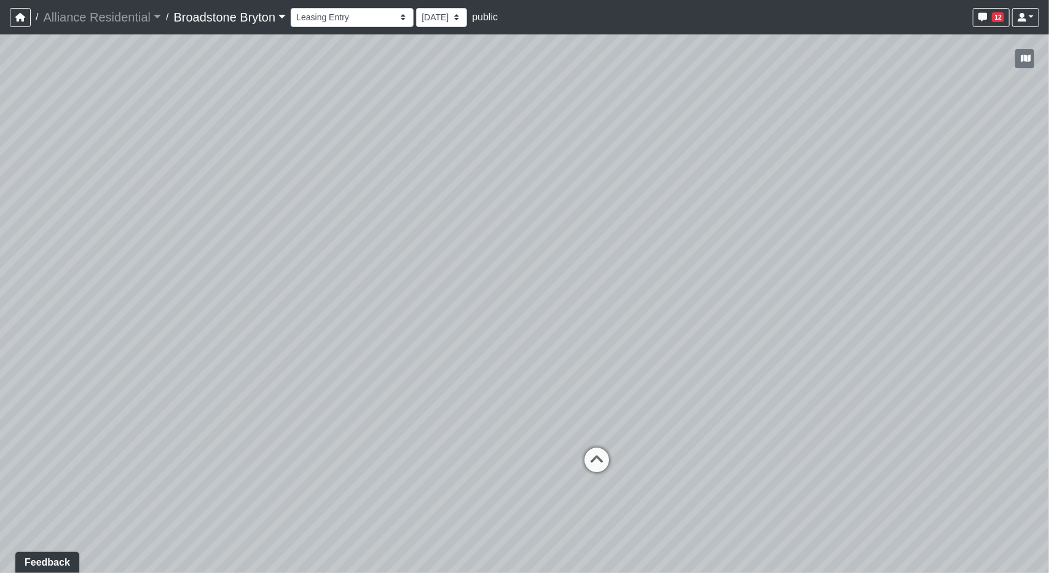
drag, startPoint x: 1031, startPoint y: 404, endPoint x: 535, endPoint y: 382, distance: 497.2
click at [535, 382] on div "Loading... Kitchen Loading... Living Room Loading... Desks 1 Loading... Breakro…" at bounding box center [524, 303] width 1049 height 538
click at [543, 441] on icon at bounding box center [552, 454] width 37 height 37
drag, startPoint x: 396, startPoint y: 425, endPoint x: 452, endPoint y: 431, distance: 56.8
click at [452, 431] on div "Loading... Kitchen Loading... Living Room Loading... Desks 1 Loading... Breakro…" at bounding box center [524, 303] width 1049 height 538
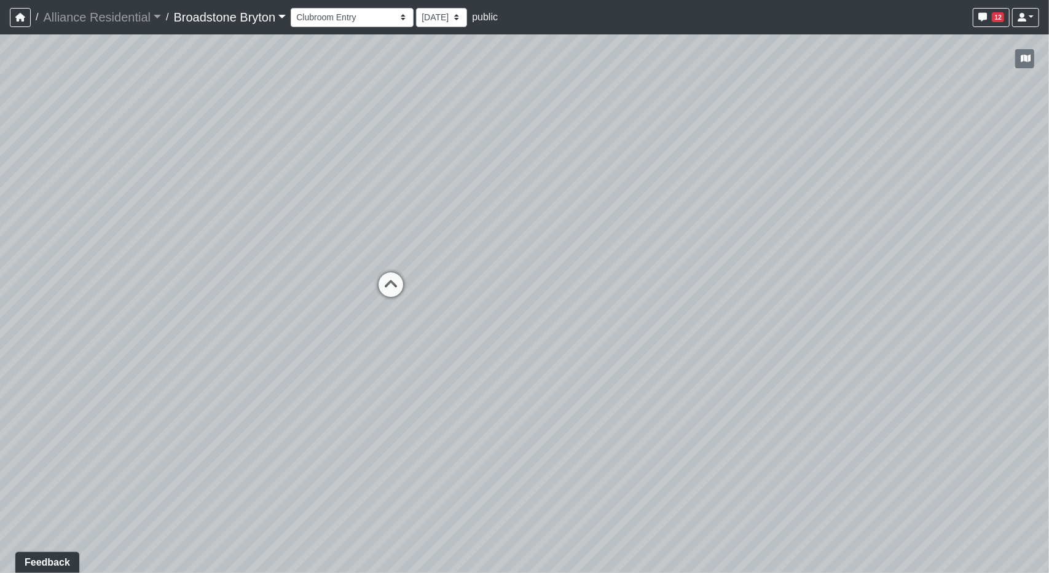
drag, startPoint x: 854, startPoint y: 487, endPoint x: 473, endPoint y: 457, distance: 383.0
click at [853, 487] on div "Loading... Kitchen Loading... Living Room Loading... Desks 1 Loading... Breakro…" at bounding box center [524, 303] width 1049 height 538
click at [396, 297] on icon at bounding box center [389, 290] width 37 height 37
drag, startPoint x: 814, startPoint y: 264, endPoint x: 17, endPoint y: 286, distance: 797.5
click at [17, 286] on div "Loading... Kitchen Loading... Living Room Loading... Desks 1 Loading... Breakro…" at bounding box center [524, 303] width 1049 height 538
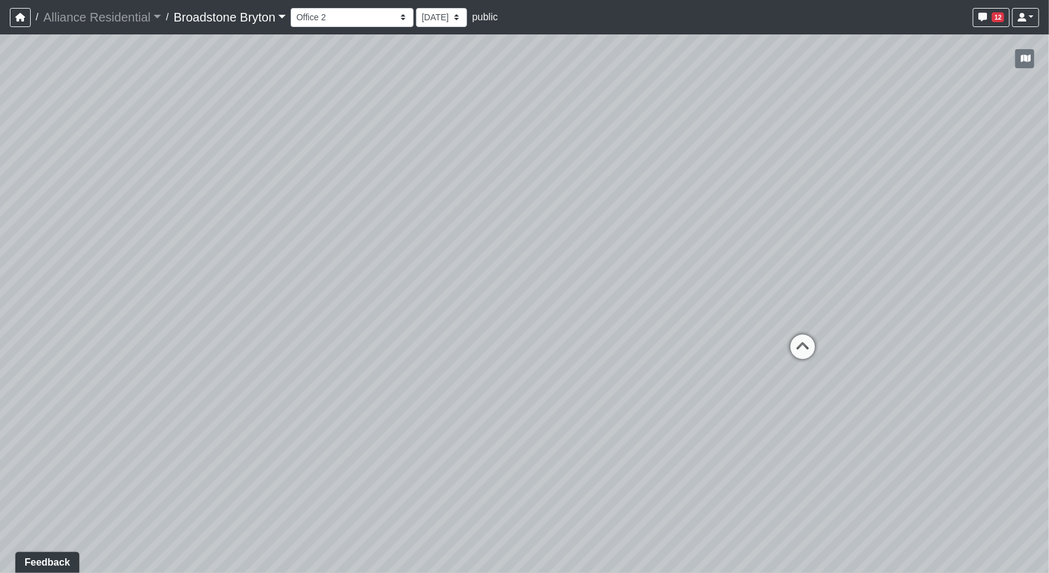
drag, startPoint x: 652, startPoint y: 109, endPoint x: 159, endPoint y: 108, distance: 493.0
click at [160, 108] on div "Loading... Kitchen Loading... Living Room Loading... Desks 1 Loading... Breakro…" at bounding box center [524, 303] width 1049 height 538
click at [786, 347] on icon at bounding box center [792, 349] width 37 height 37
drag, startPoint x: 897, startPoint y: 367, endPoint x: 274, endPoint y: 276, distance: 630.5
click at [274, 276] on div "Loading... Kitchen Loading... Living Room Loading... Desks 1 Loading... Breakro…" at bounding box center [524, 303] width 1049 height 538
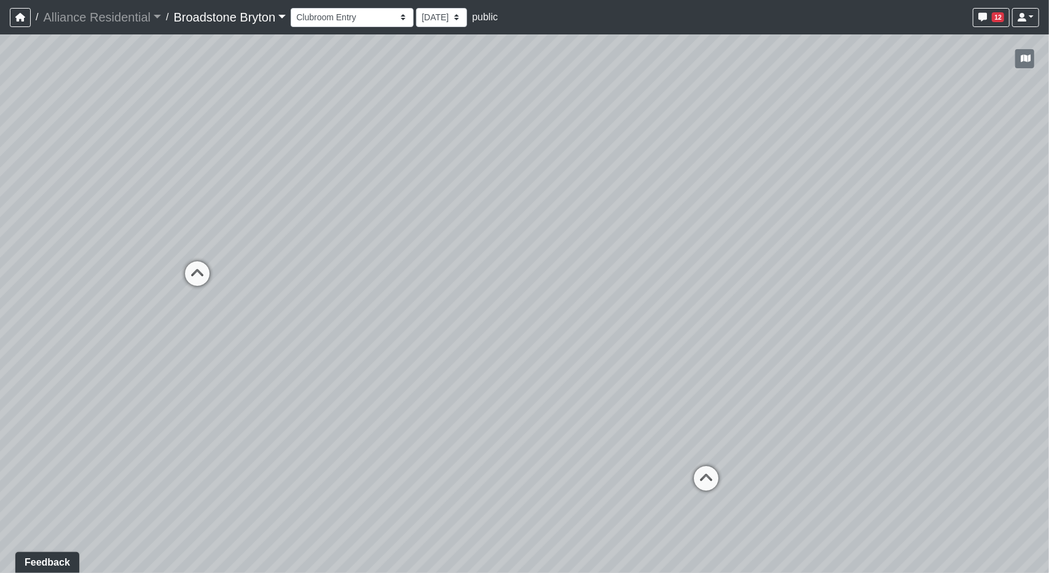
click at [723, 469] on div "Loading... Clubroom - Leasing Entry" at bounding box center [706, 478] width 37 height 37
drag, startPoint x: 495, startPoint y: 368, endPoint x: 481, endPoint y: 369, distance: 14.2
click at [481, 369] on div "Loading... Kitchen Loading... Living Room Loading... Desks 1 Loading... Breakro…" at bounding box center [524, 303] width 1049 height 538
click at [685, 259] on icon at bounding box center [692, 254] width 37 height 37
click at [345, 365] on icon at bounding box center [344, 361] width 37 height 37
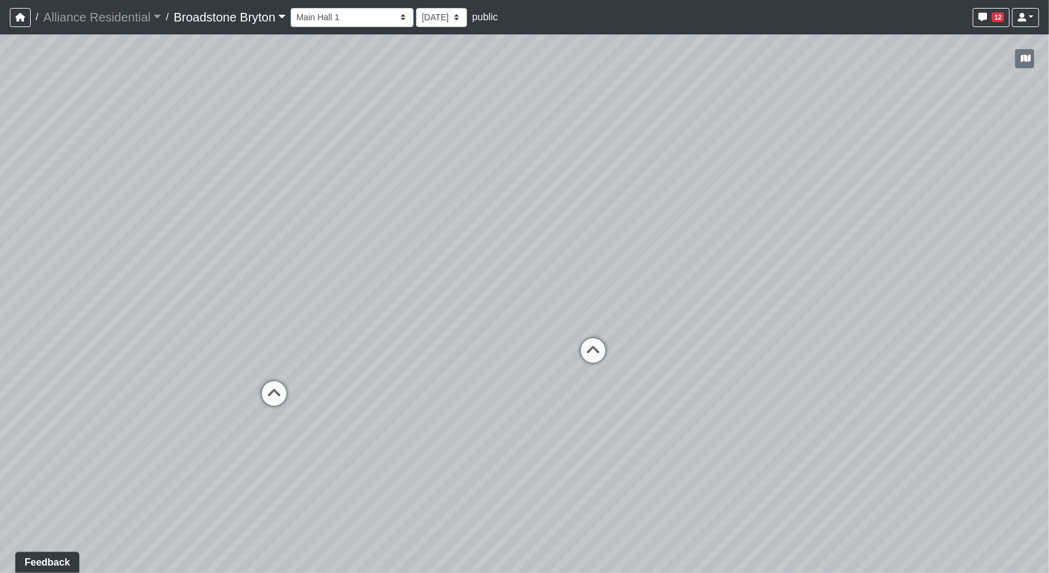
drag, startPoint x: 441, startPoint y: 324, endPoint x: 173, endPoint y: 339, distance: 268.4
click at [92, 348] on div "Loading... Kitchen Loading... Living Room Loading... Desks 1 Loading... Breakro…" at bounding box center [524, 303] width 1049 height 538
click at [478, 380] on icon at bounding box center [476, 376] width 37 height 37
select select "4A2FB9GxYNM7QcLrWLDeQG"
drag, startPoint x: 913, startPoint y: 341, endPoint x: 961, endPoint y: 340, distance: 48.0
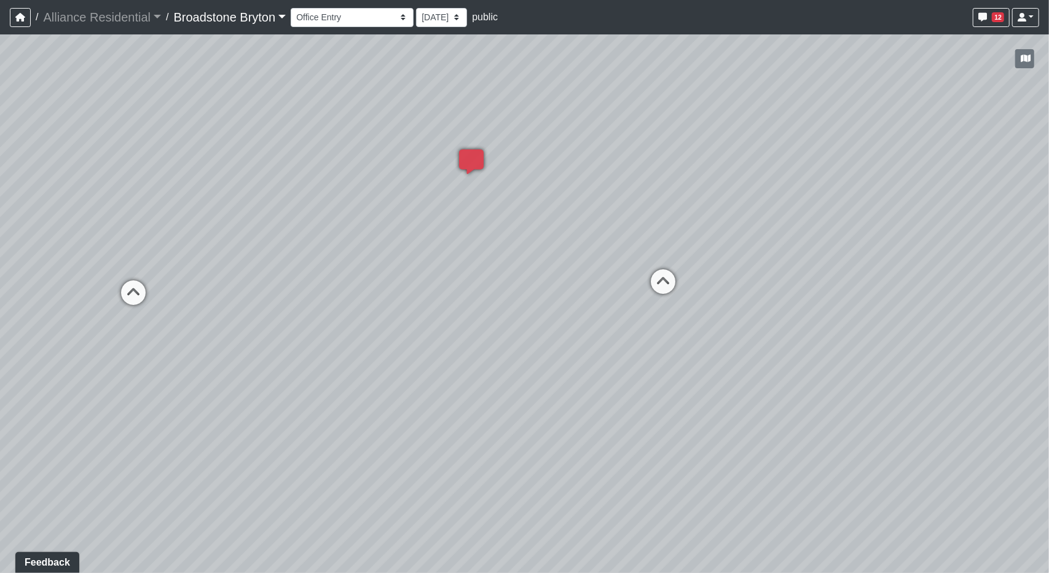
click at [961, 340] on div "Loading... Kitchen Loading... Living Room Loading... Desks 1 Loading... Breakro…" at bounding box center [524, 303] width 1049 height 538
click at [475, 158] on icon at bounding box center [472, 167] width 37 height 37
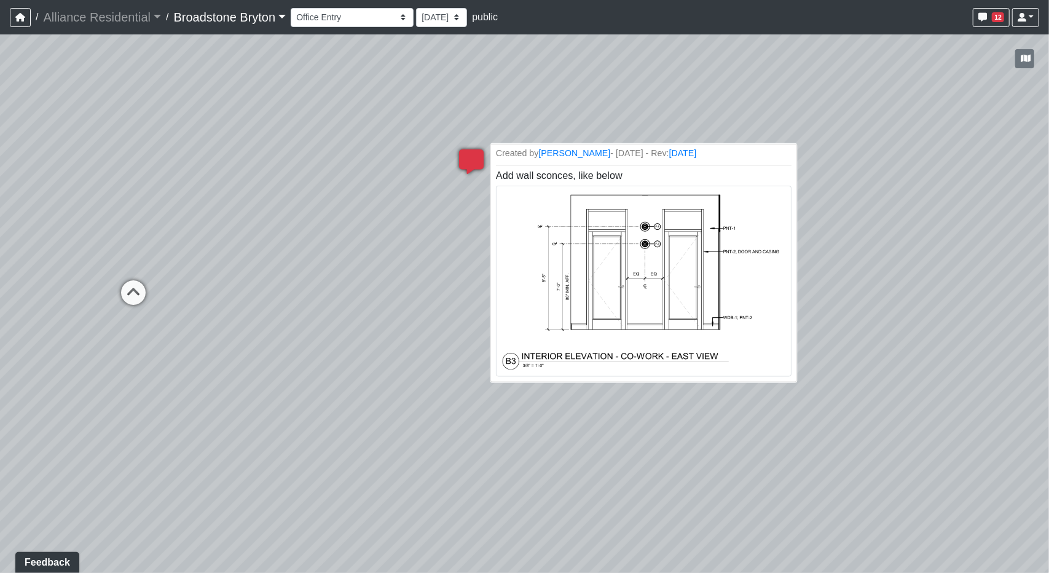
click at [648, 294] on img at bounding box center [644, 281] width 296 height 191
